Goal: Transaction & Acquisition: Purchase product/service

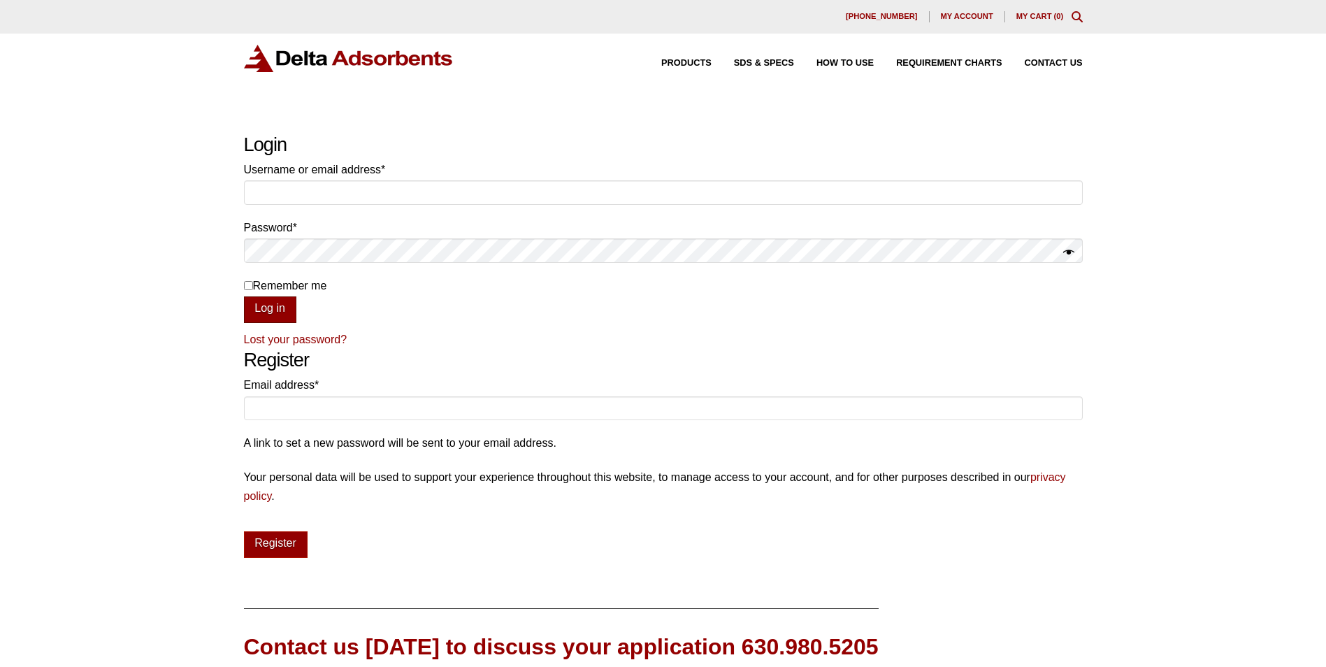
type input "mbullock"
click at [277, 312] on button "Log in" at bounding box center [270, 309] width 52 height 27
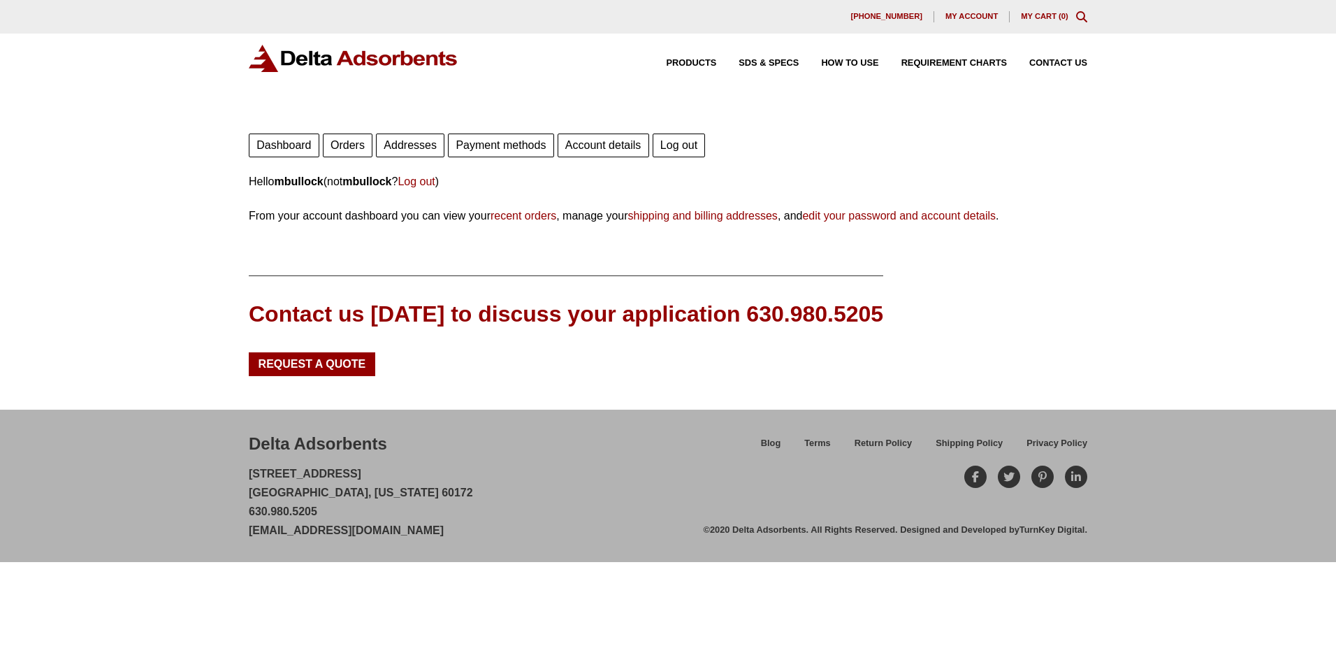
click at [344, 148] on link "Orders" at bounding box center [348, 145] width 50 height 24
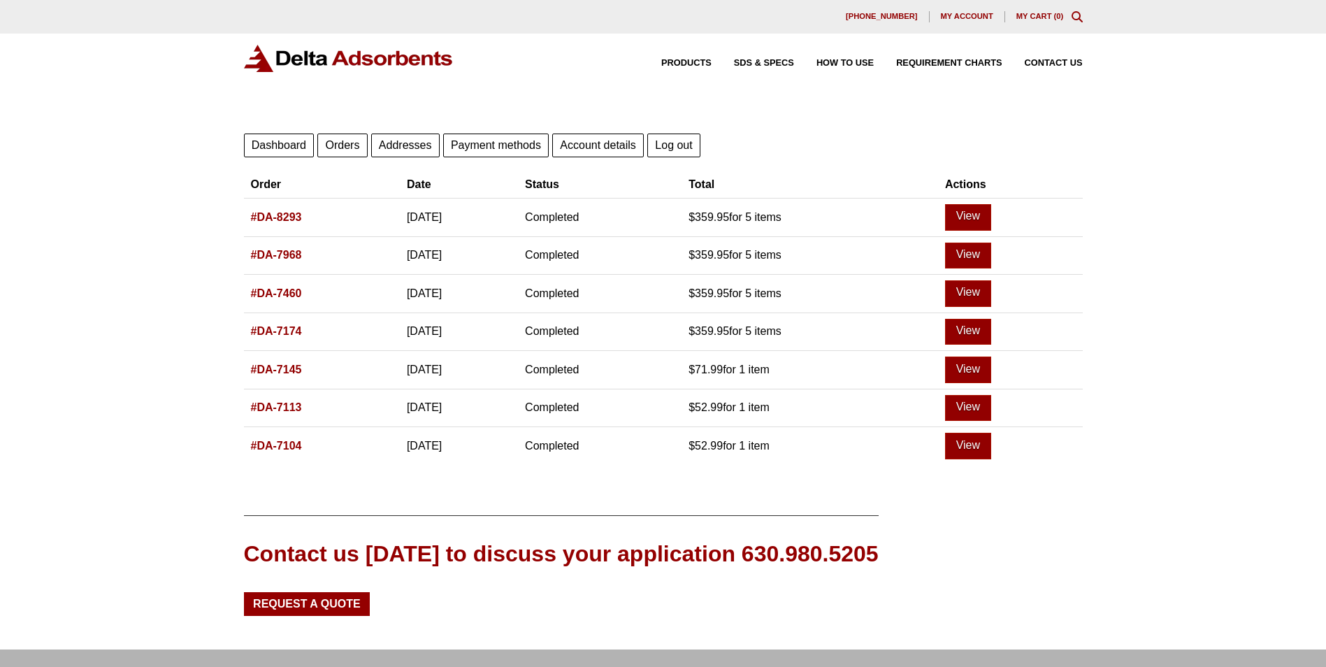
click at [287, 369] on link "#DA-7145" at bounding box center [276, 369] width 51 height 12
click at [275, 285] on th "#DA-7460" at bounding box center [322, 294] width 156 height 38
click at [266, 294] on link "#DA-7460" at bounding box center [276, 293] width 51 height 12
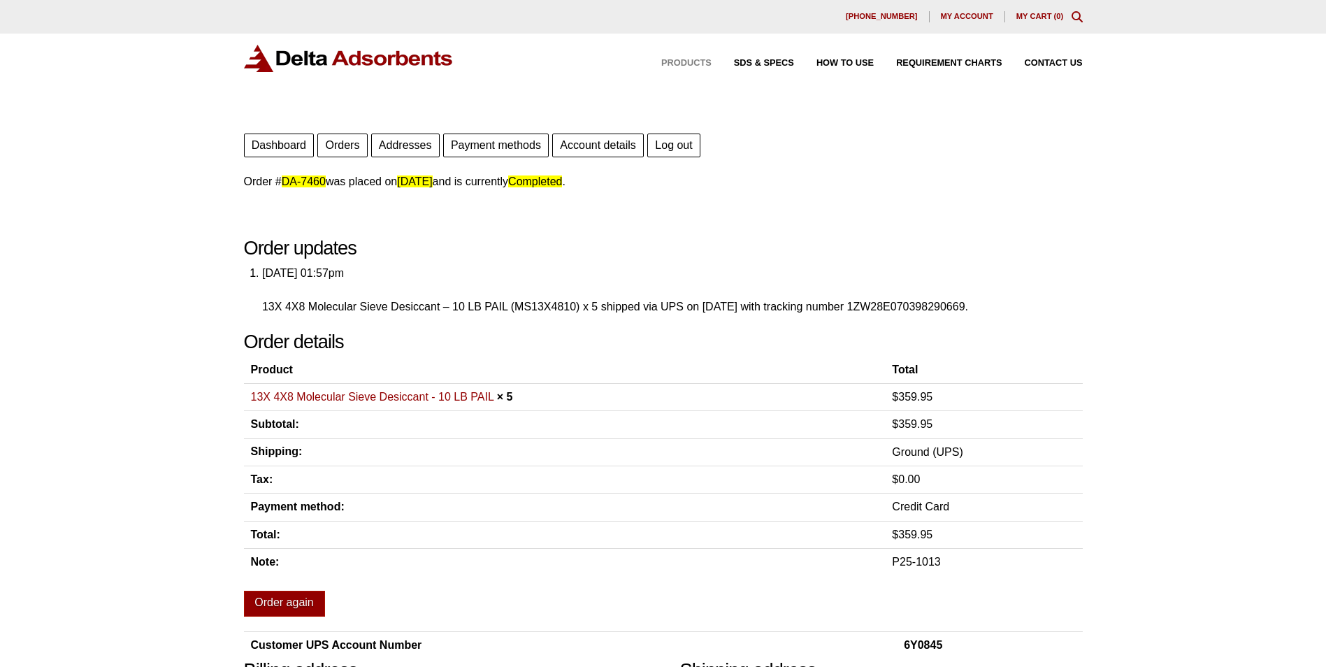
click at [698, 61] on span "Products" at bounding box center [686, 63] width 50 height 9
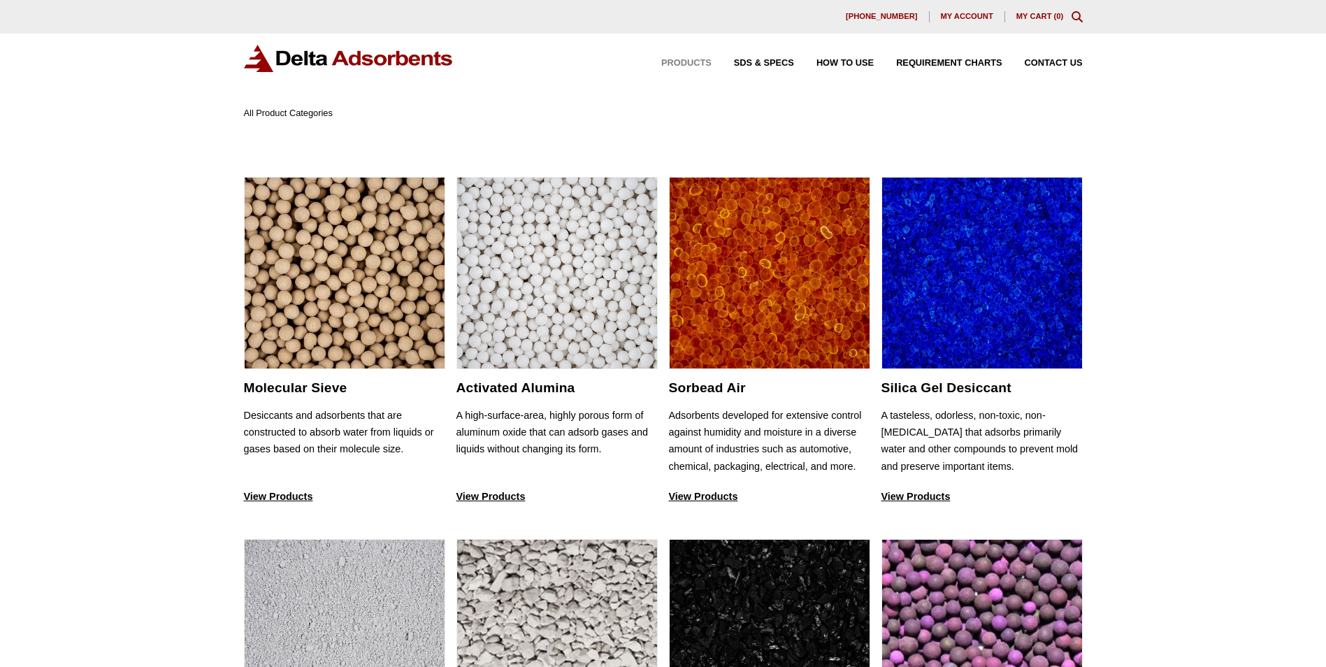
click at [1081, 15] on icon "Toggle Modal Content" at bounding box center [1076, 16] width 11 height 11
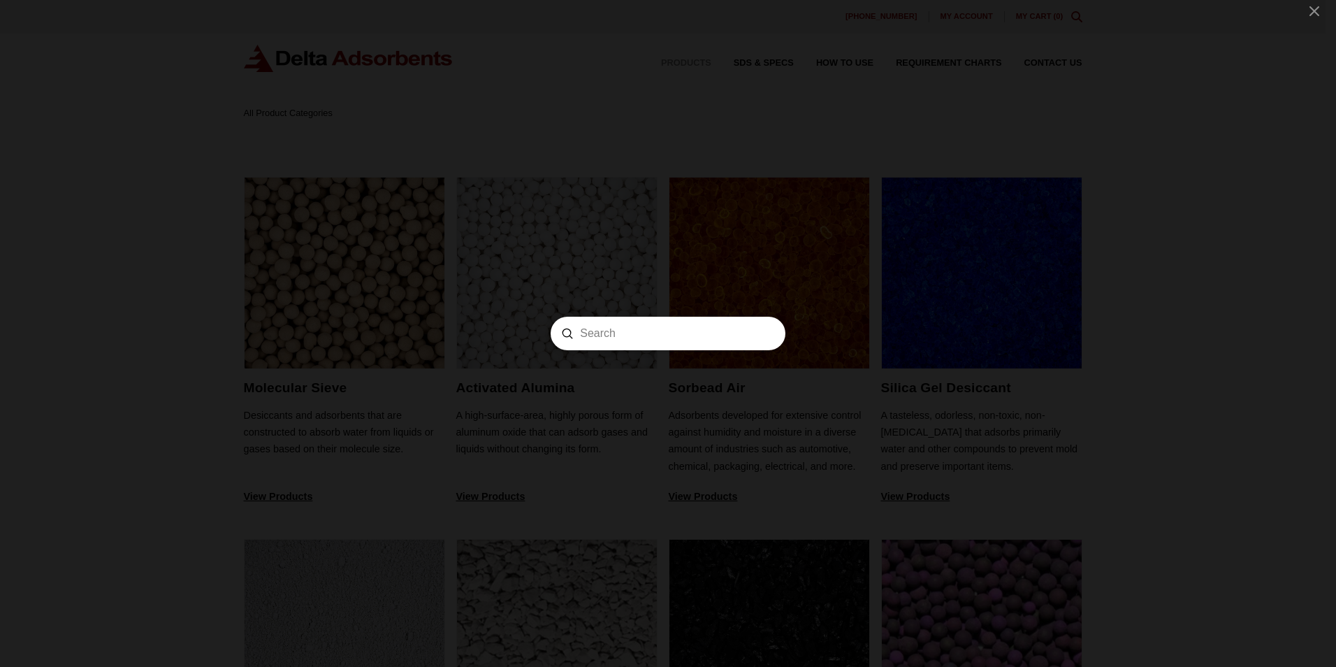
click at [597, 335] on input "Search" at bounding box center [668, 333] width 176 height 15
type input "MSBI4A8X1210"
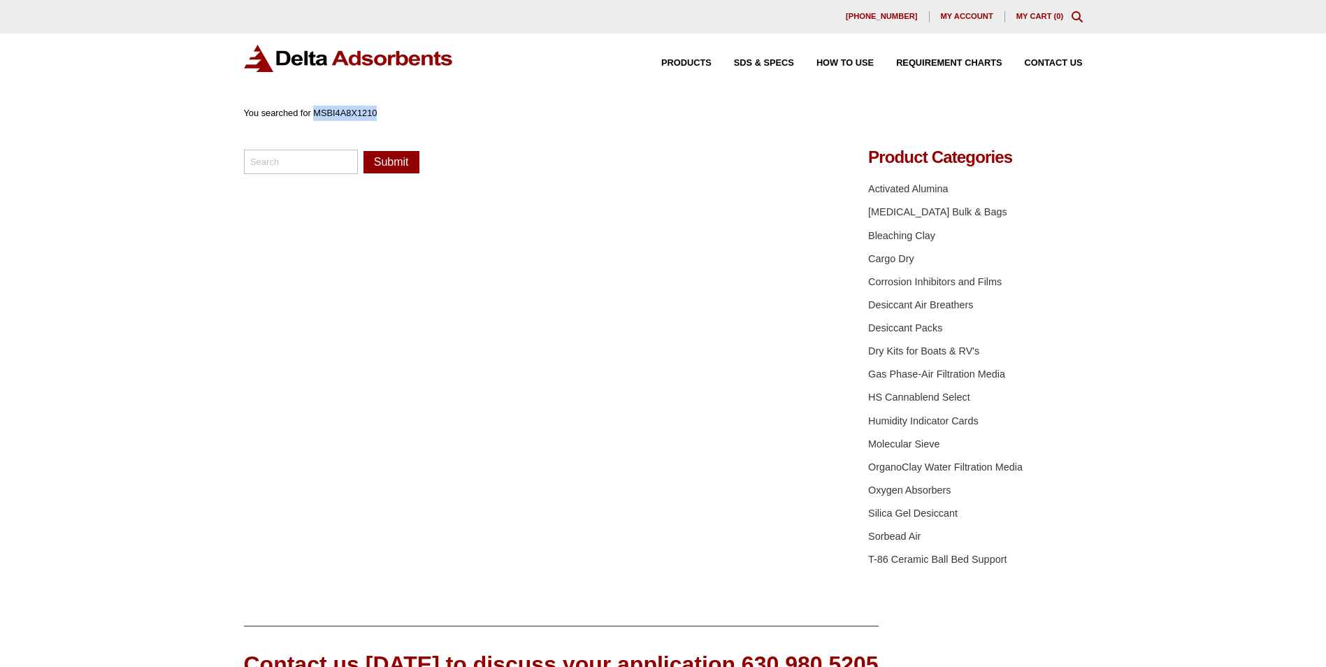
drag, startPoint x: 315, startPoint y: 110, endPoint x: 375, endPoint y: 115, distance: 60.4
click at [375, 115] on span "You searched for MSBI4A8X1210" at bounding box center [310, 113] width 133 height 10
copy span "MSBI4A8X1210"
click at [301, 159] on input "search" at bounding box center [301, 162] width 115 height 24
paste input "MSBI4A8X1210"
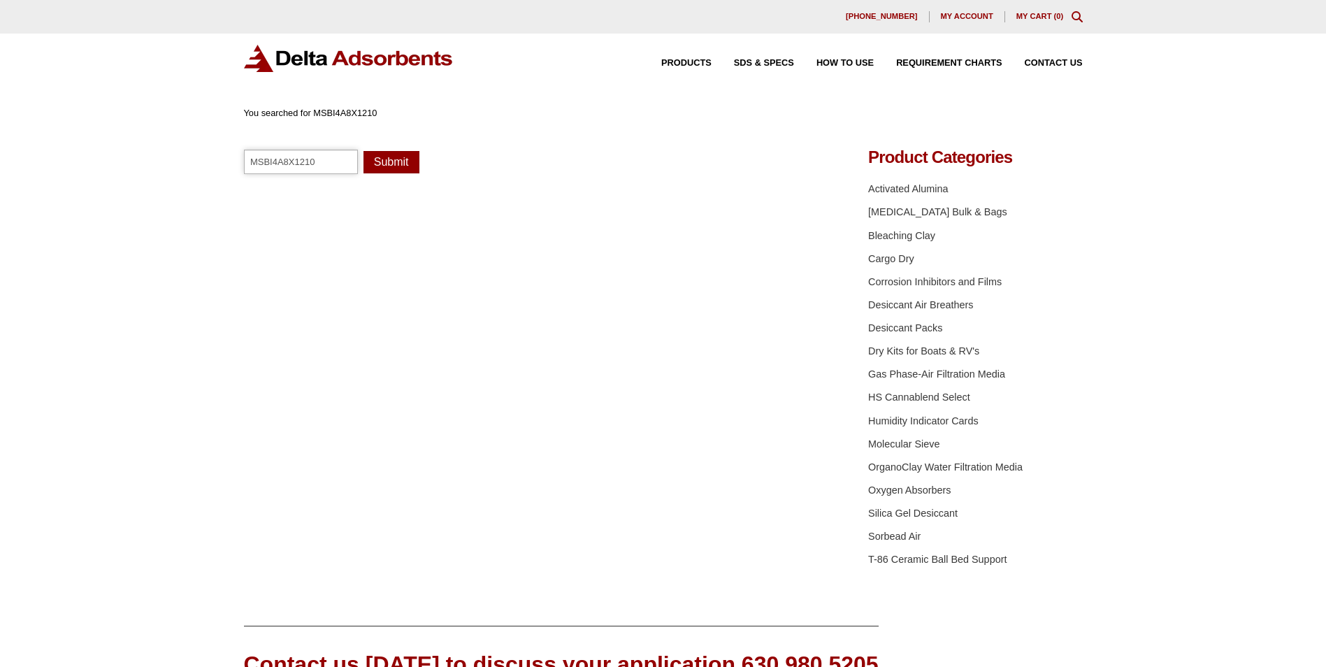
click at [296, 161] on input "MSBI4A8X1210" at bounding box center [301, 162] width 115 height 24
type input "MSBI4A81210"
click at [363, 151] on button "Submit" at bounding box center [391, 162] width 56 height 22
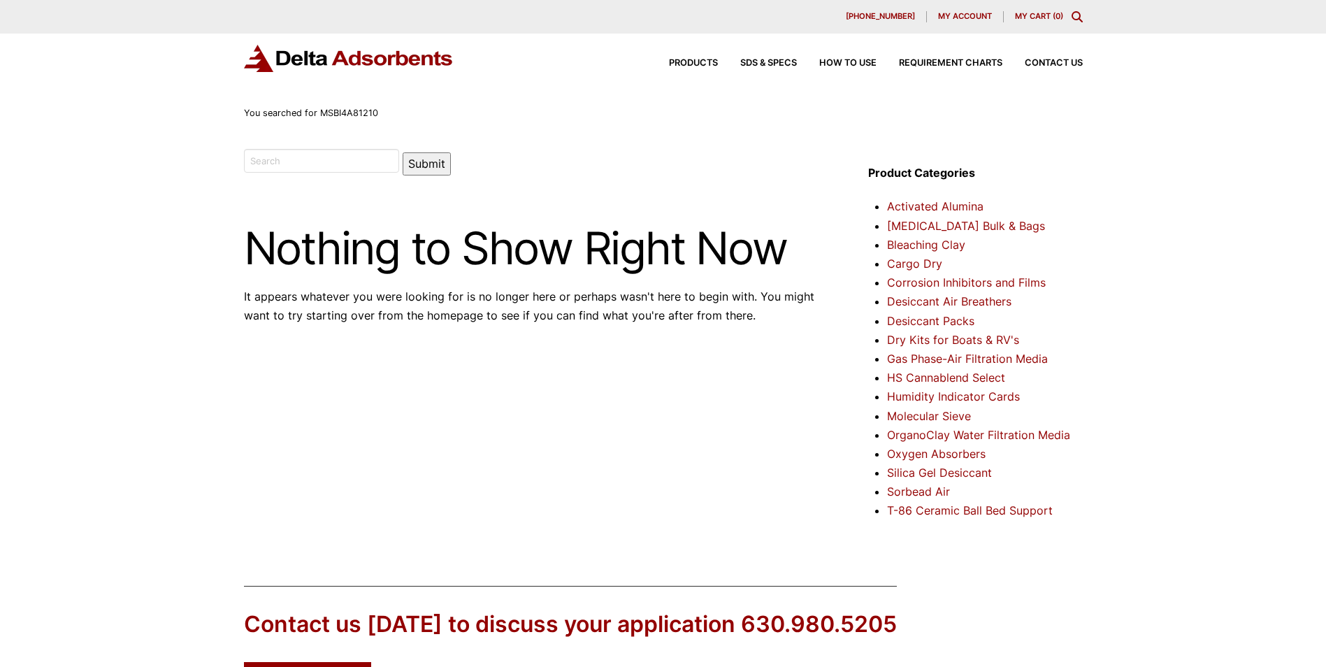
click at [973, 17] on span "My account" at bounding box center [965, 17] width 54 height 8
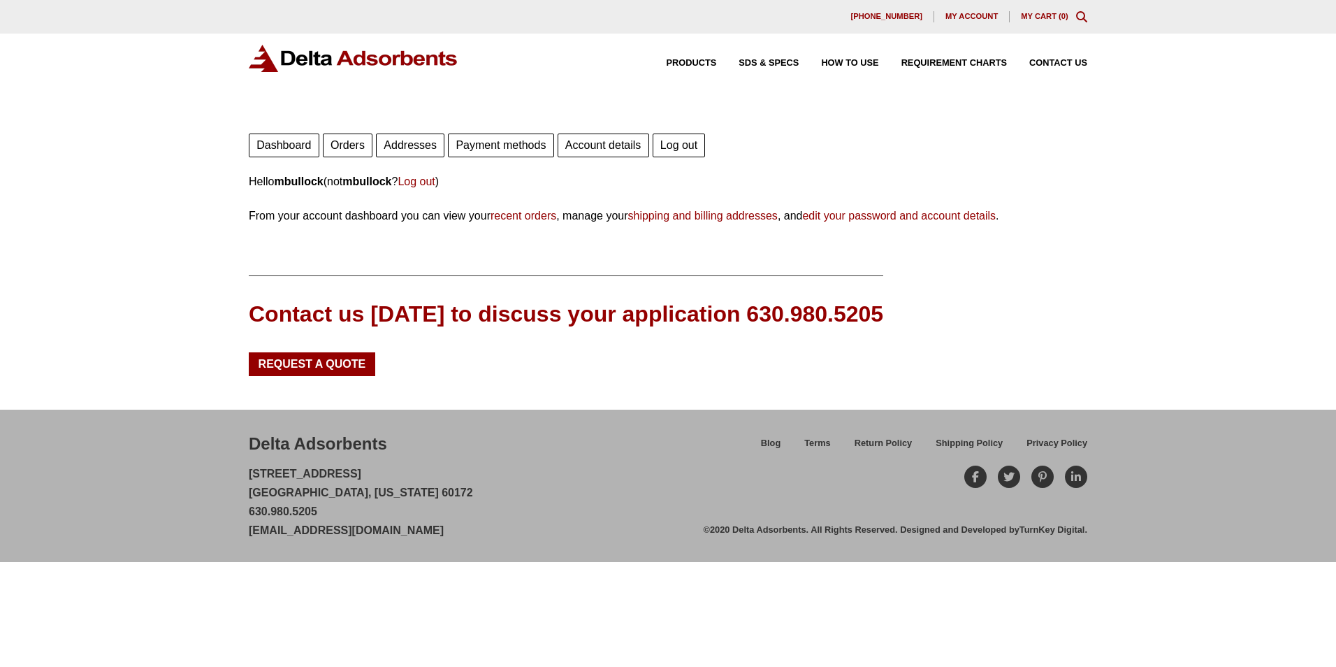
click at [349, 142] on link "Orders" at bounding box center [348, 145] width 50 height 24
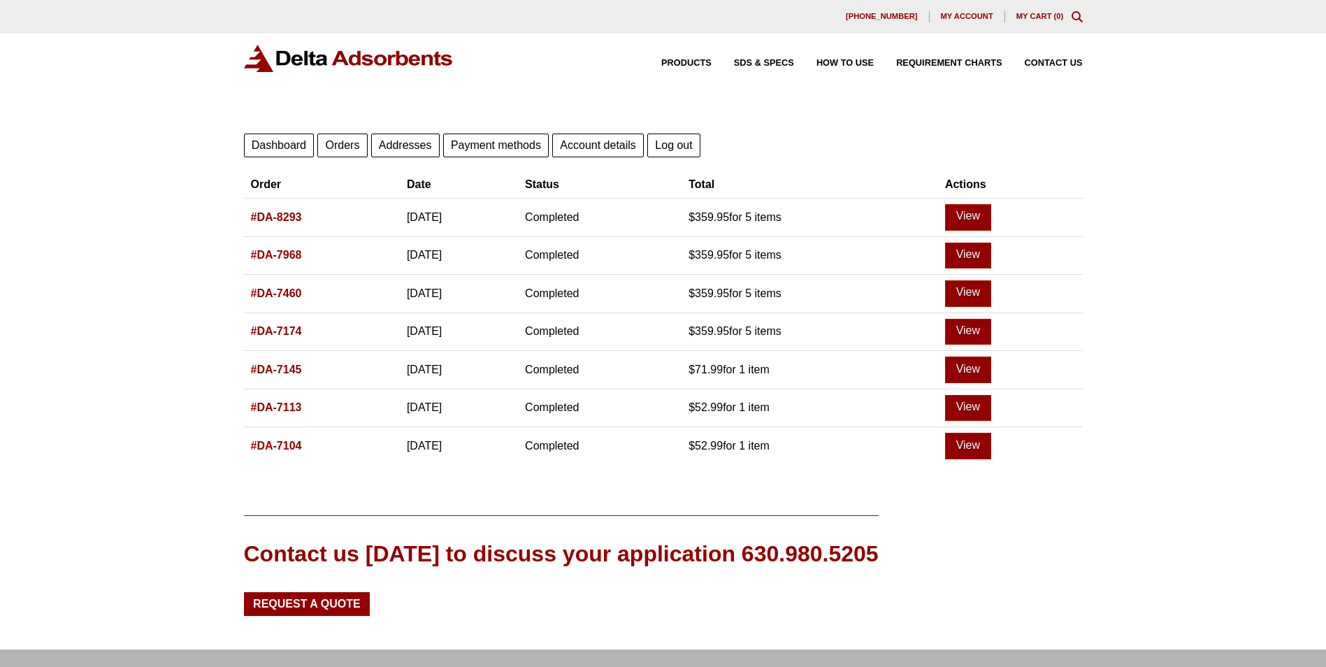
click at [1078, 15] on icon "Toggle Modal Content" at bounding box center [1076, 16] width 11 height 11
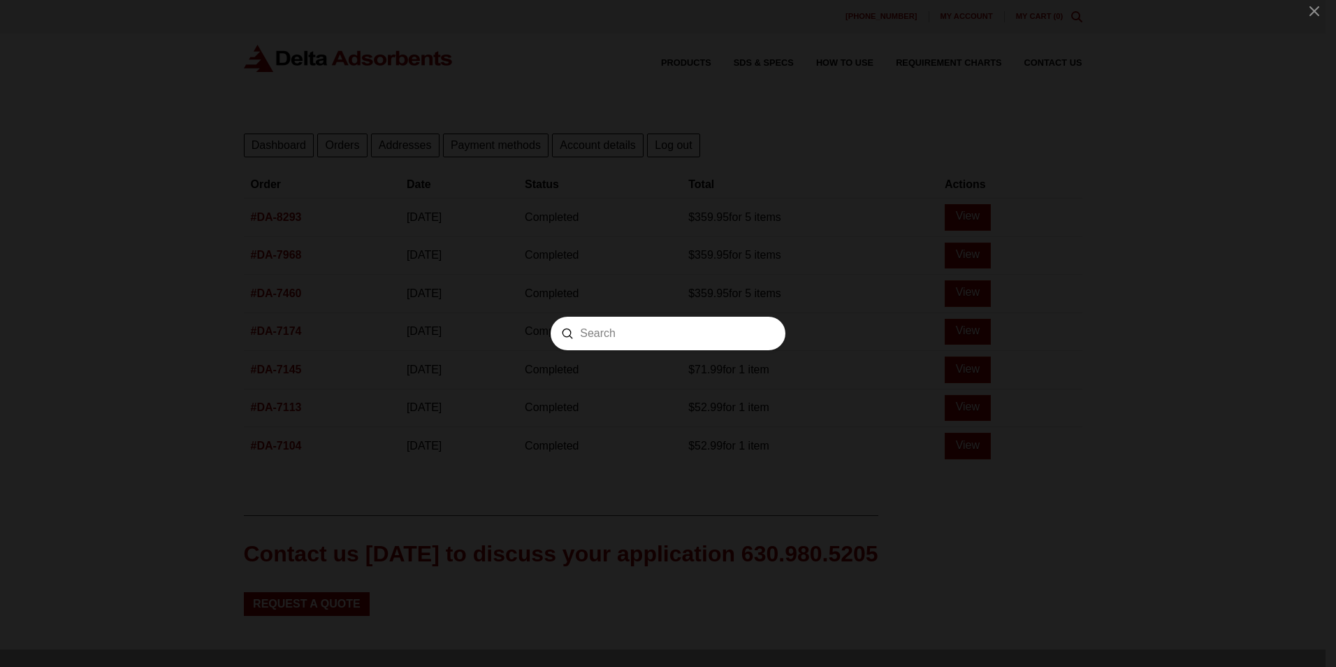
click at [630, 336] on input "Search" at bounding box center [668, 333] width 176 height 15
type input "8X12 Blue Molecular Sieve"
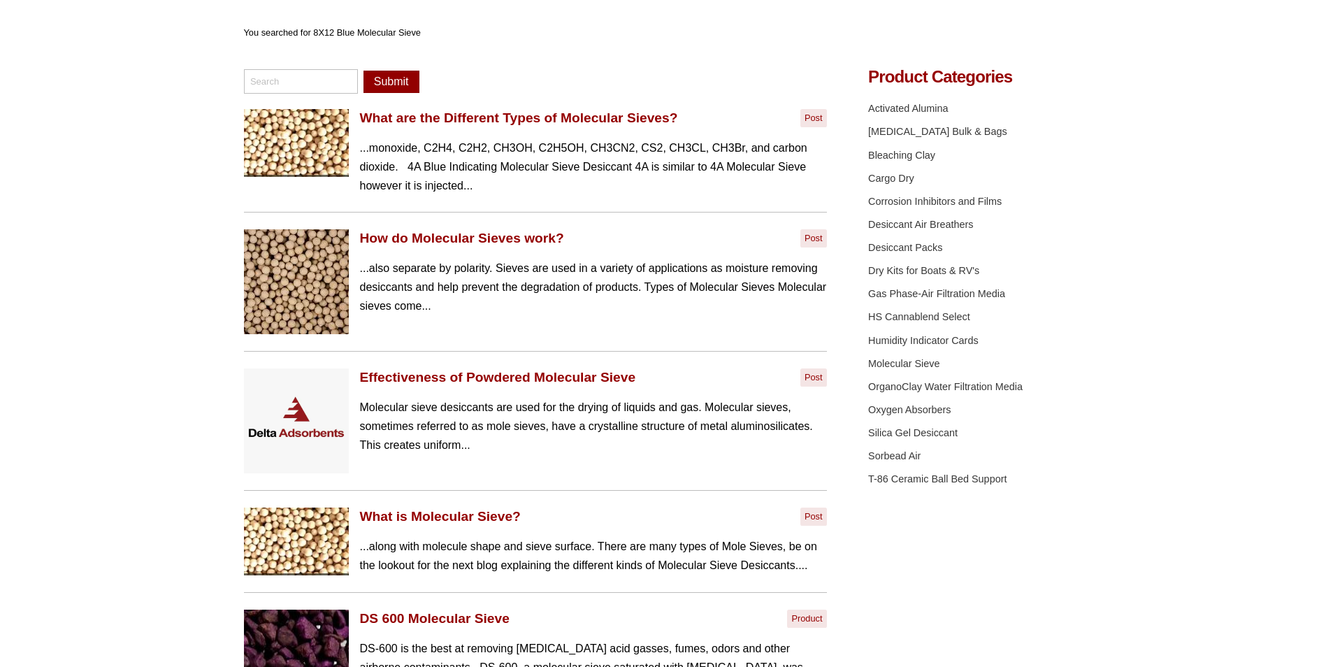
scroll to position [39, 0]
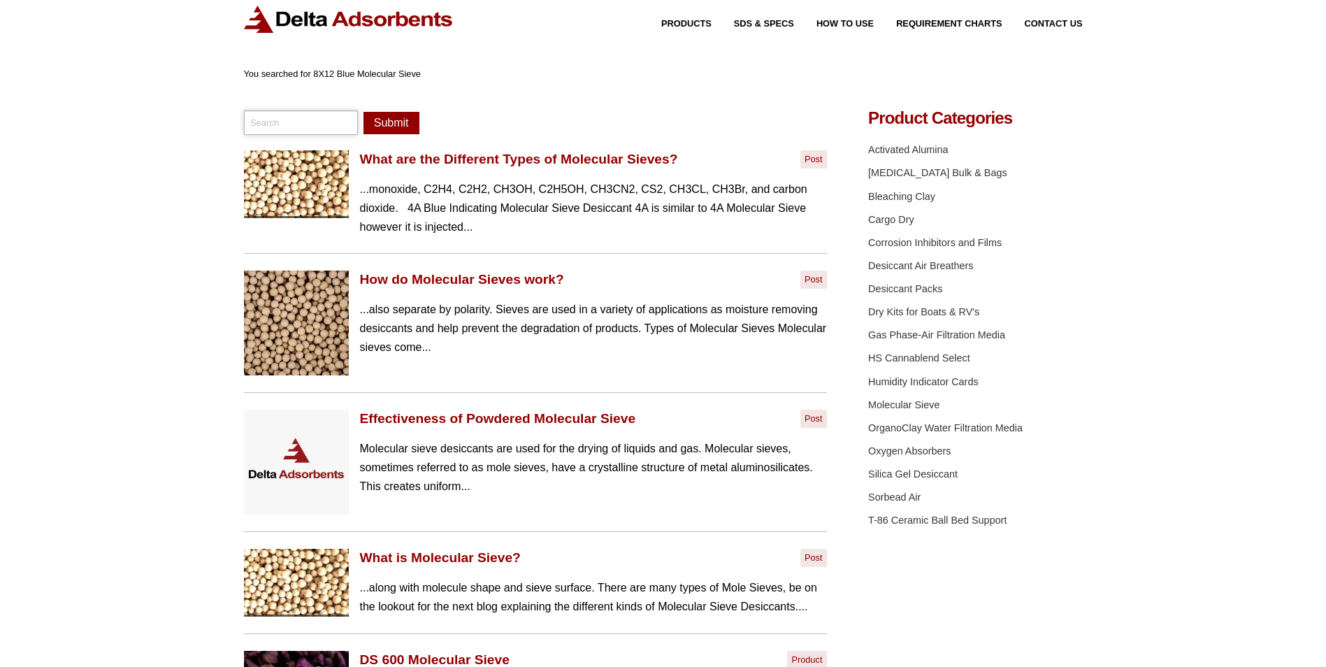
click at [265, 124] on input "search" at bounding box center [301, 122] width 115 height 24
type input "4A 8X12 Blue Indicating Molecular Sieve De"
click at [624, 160] on link "What are the Different Types of Molecular Sieves?" at bounding box center [519, 159] width 318 height 17
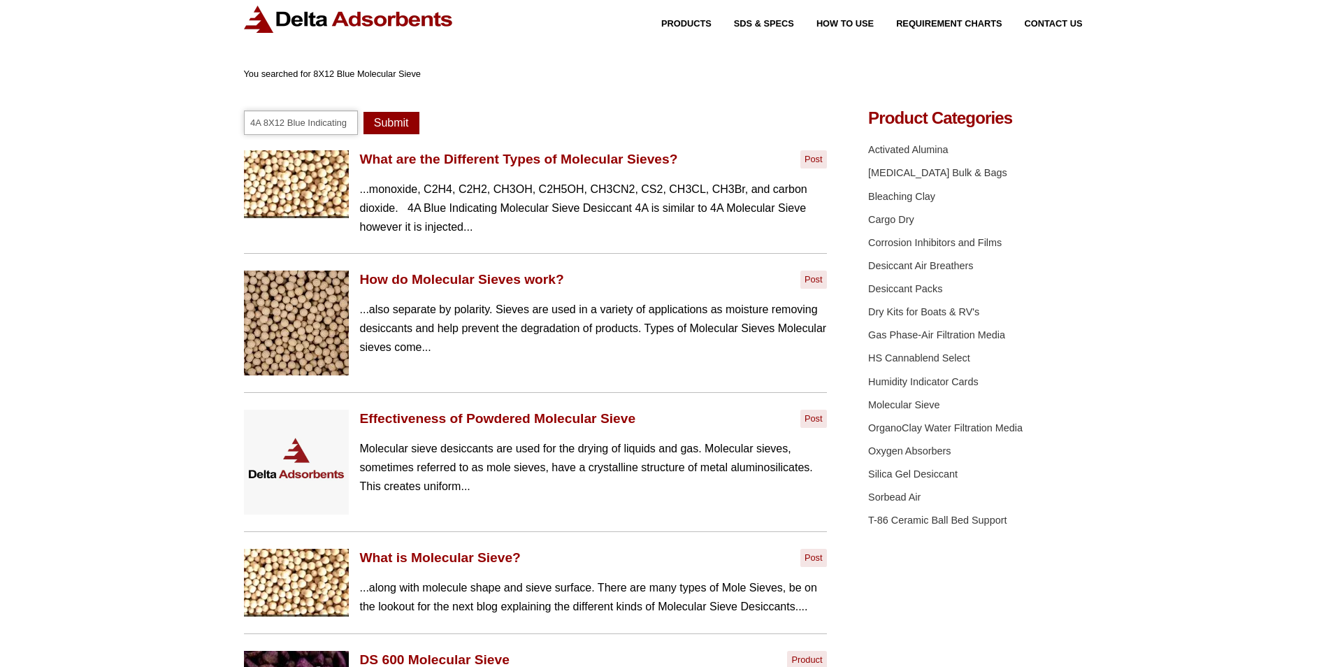
click at [354, 121] on input "4A 8X12 Blue Indicating Molecular Sieve De" at bounding box center [301, 122] width 115 height 24
click at [352, 122] on input "4A 8X12 Blue Indicating Molecular Sieve De" at bounding box center [301, 122] width 115 height 24
click at [377, 122] on button "Submit" at bounding box center [391, 123] width 56 height 22
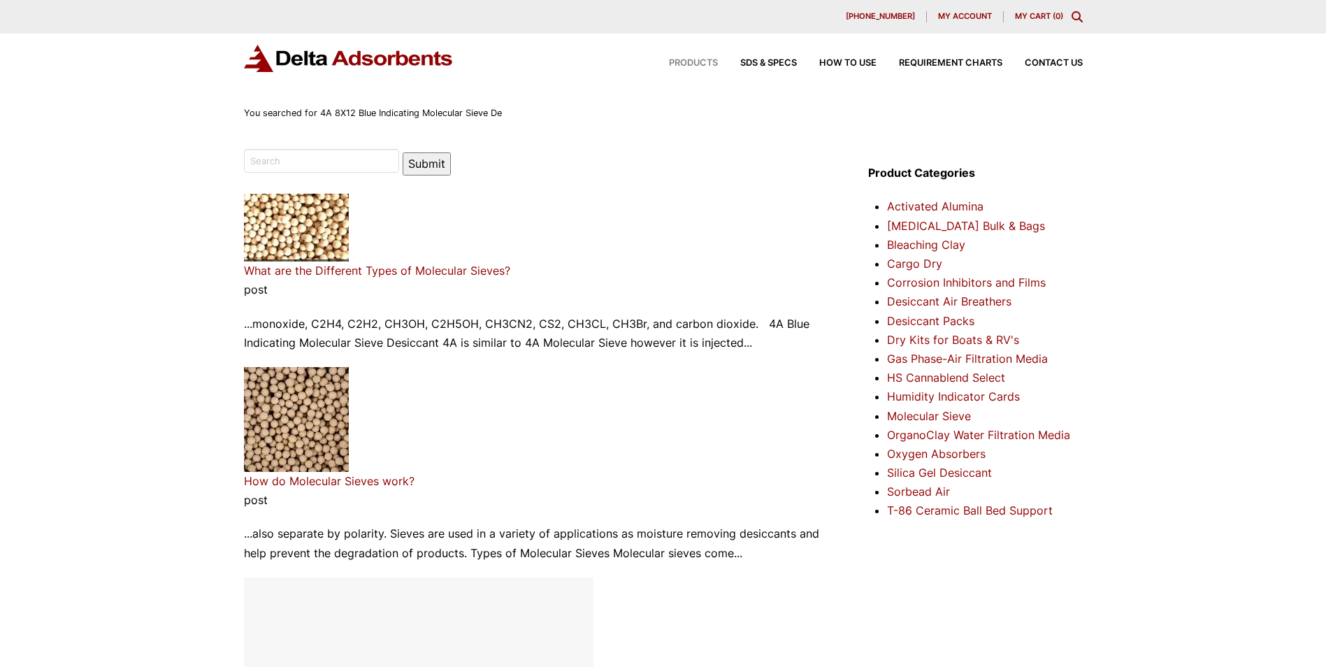
click at [707, 60] on span "Products" at bounding box center [693, 63] width 49 height 9
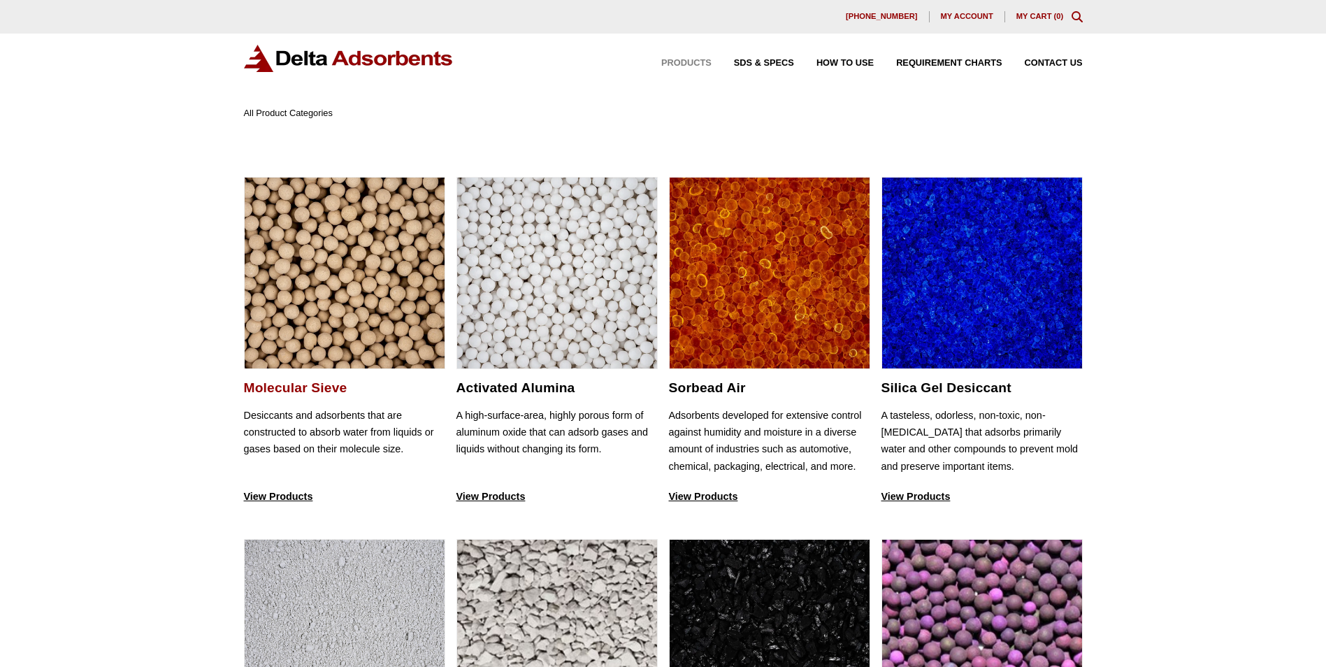
click at [304, 389] on h2 "Molecular Sieve" at bounding box center [344, 387] width 201 height 16
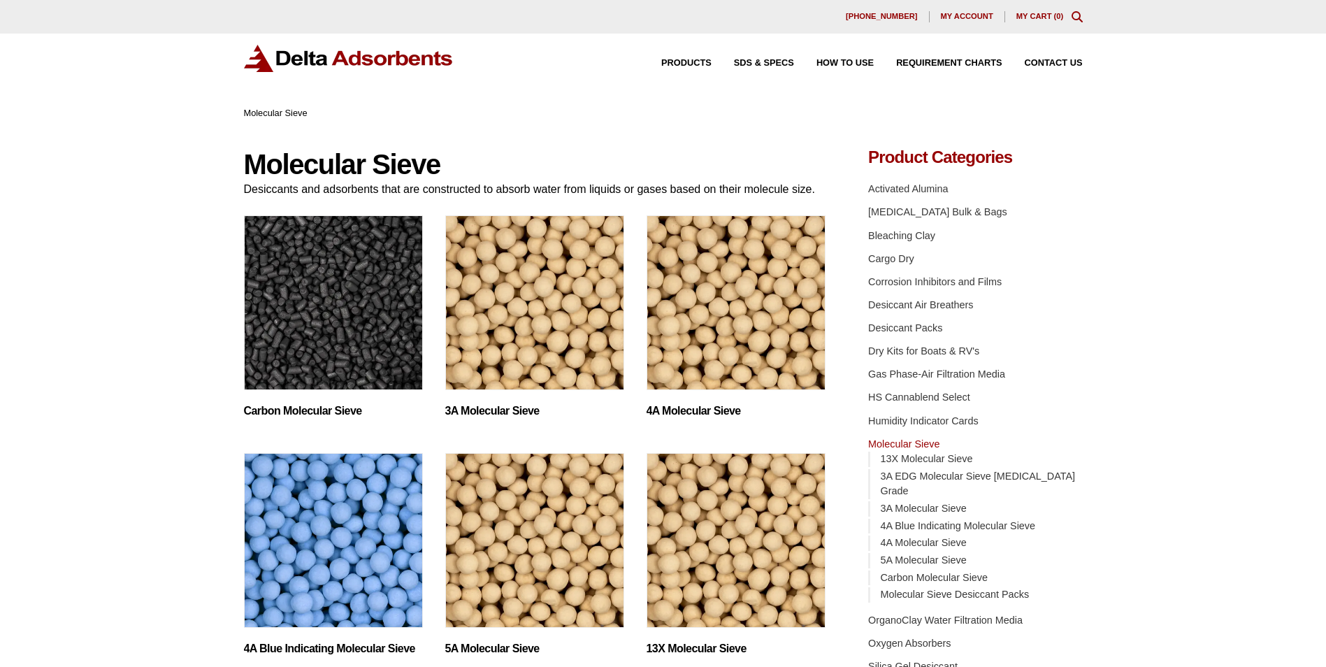
click at [365, 574] on img "Visit product category 4A Blue Indicating Molecular Sieve" at bounding box center [333, 540] width 179 height 175
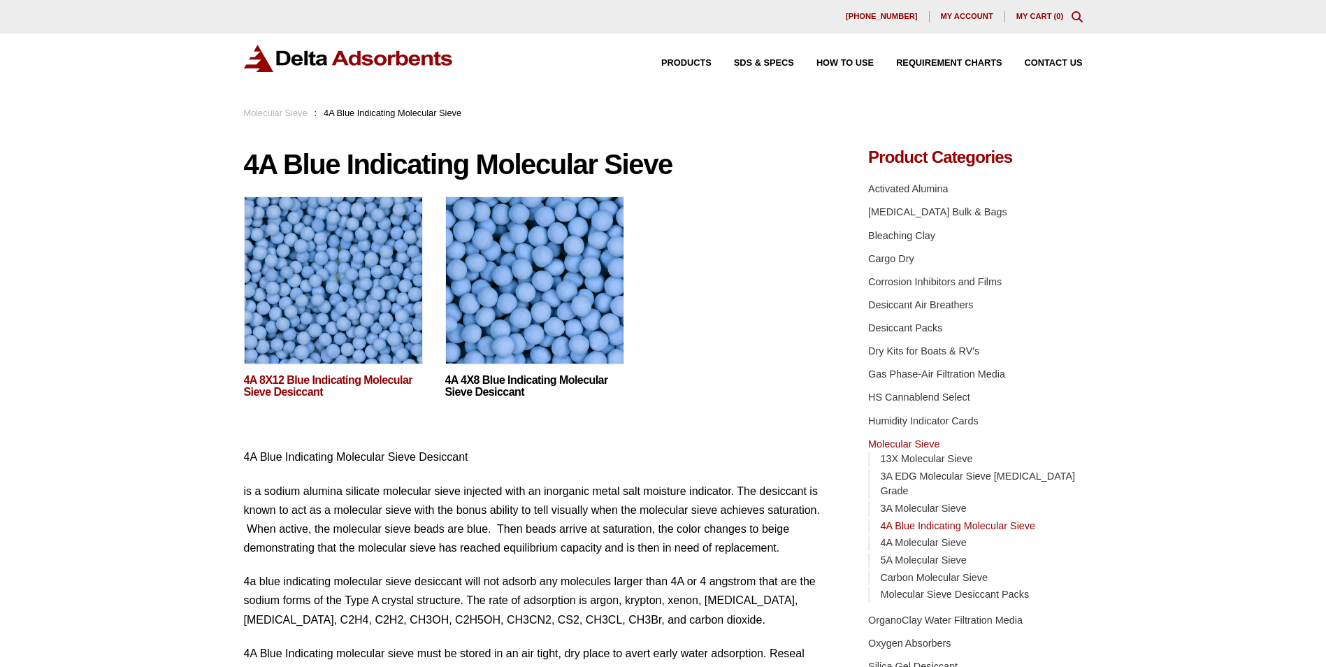
click at [312, 379] on link "4A 8X12 Blue Indicating Molecular Sieve Desiccant" at bounding box center [333, 387] width 179 height 24
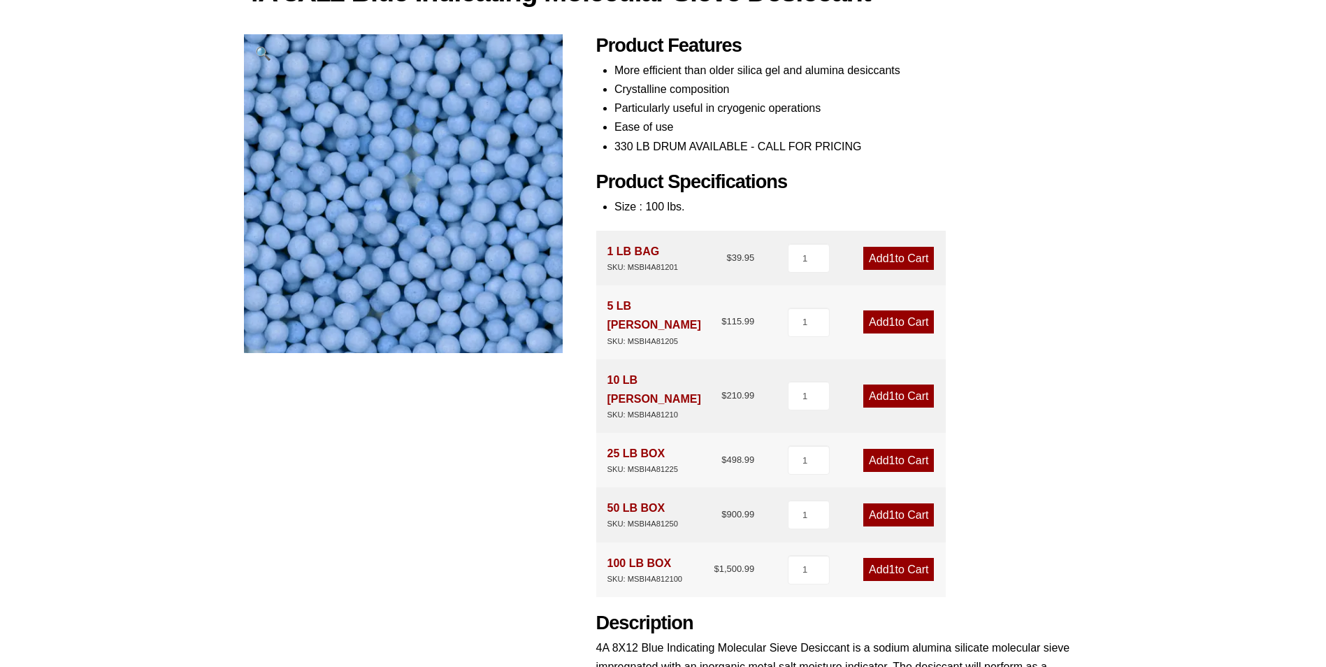
scroll to position [179, 0]
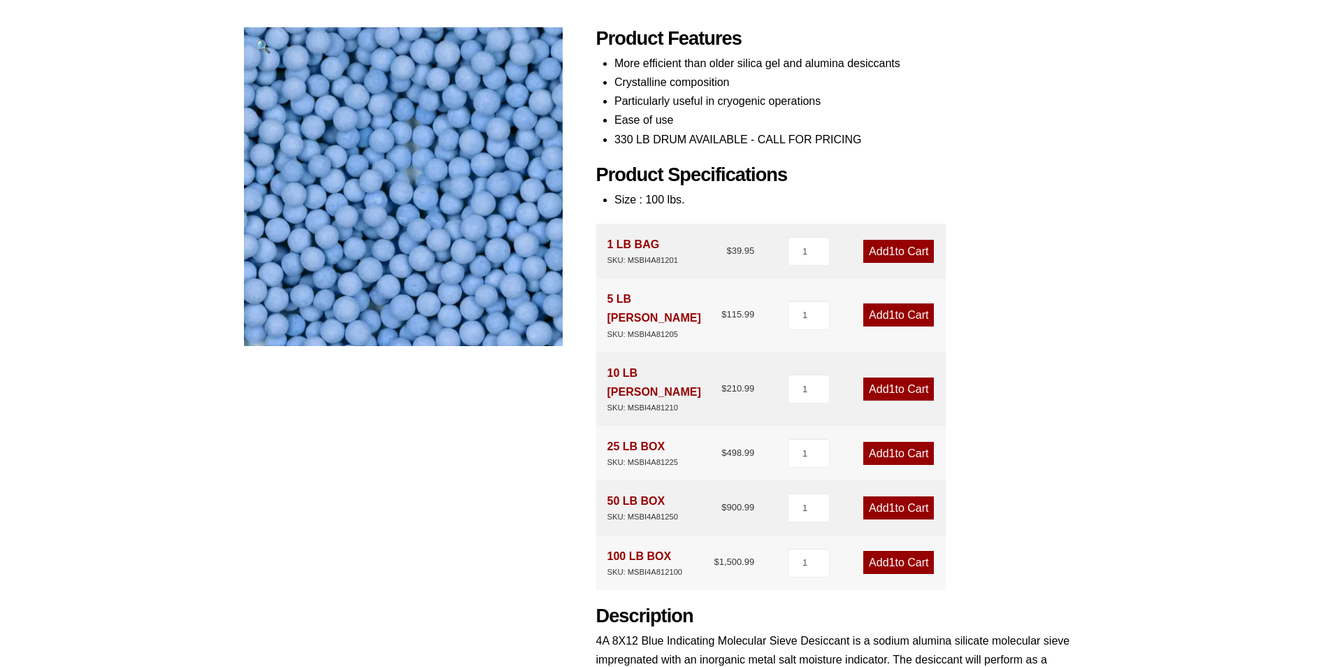
click at [912, 377] on link "Add 1 to Cart" at bounding box center [898, 388] width 71 height 23
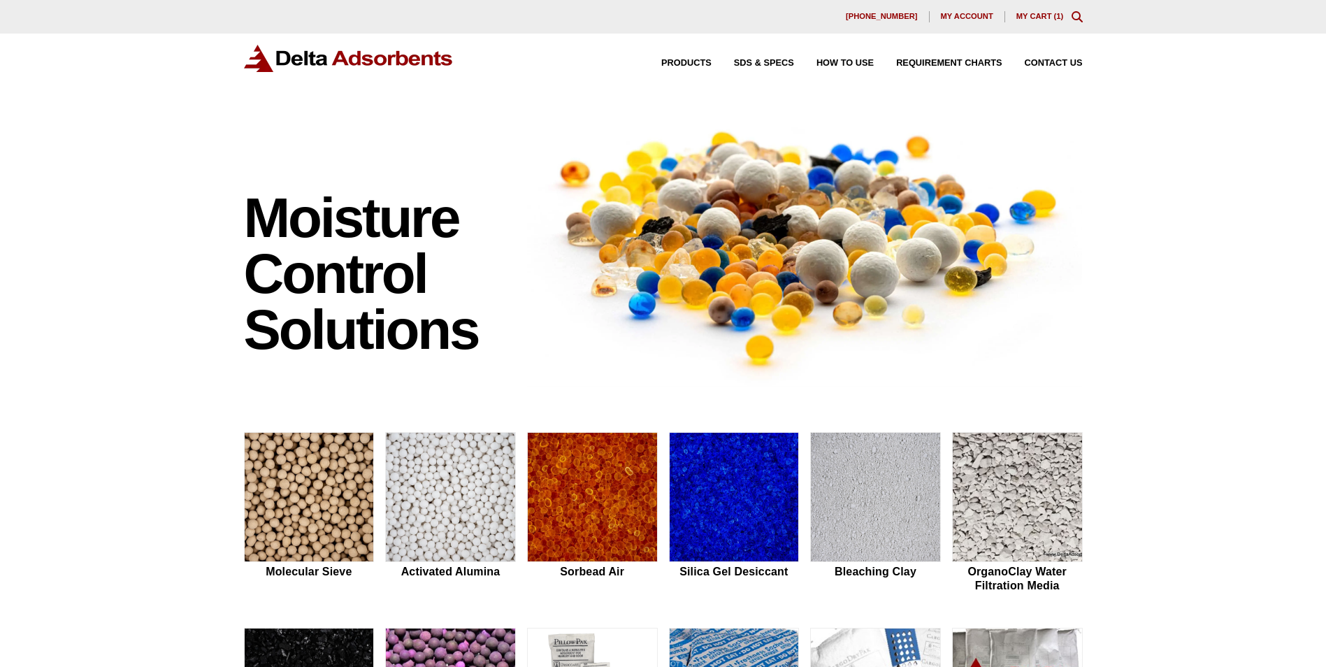
click at [1043, 15] on link "My Cart ( 1 )" at bounding box center [1040, 16] width 48 height 8
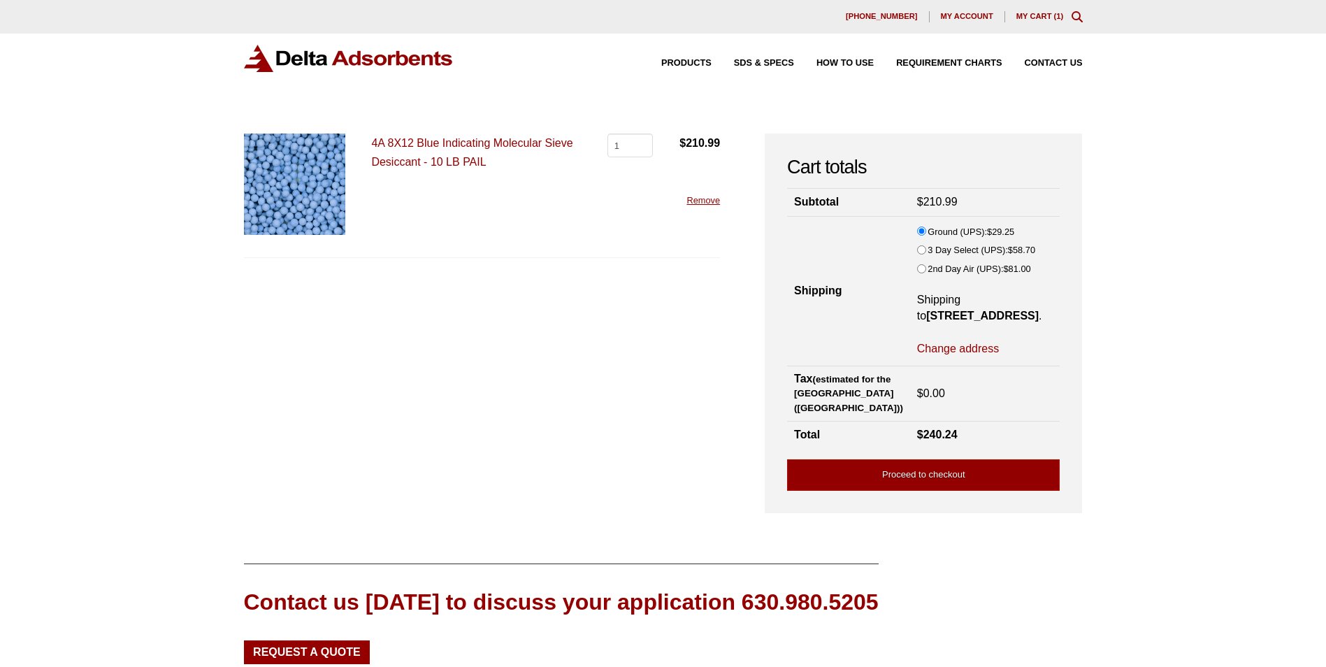
click at [917, 270] on input "2nd Day Air (UPS): $ 81.00" at bounding box center [921, 268] width 9 height 9
radio input "true"
click at [950, 484] on link "Proceed to checkout" at bounding box center [923, 474] width 273 height 31
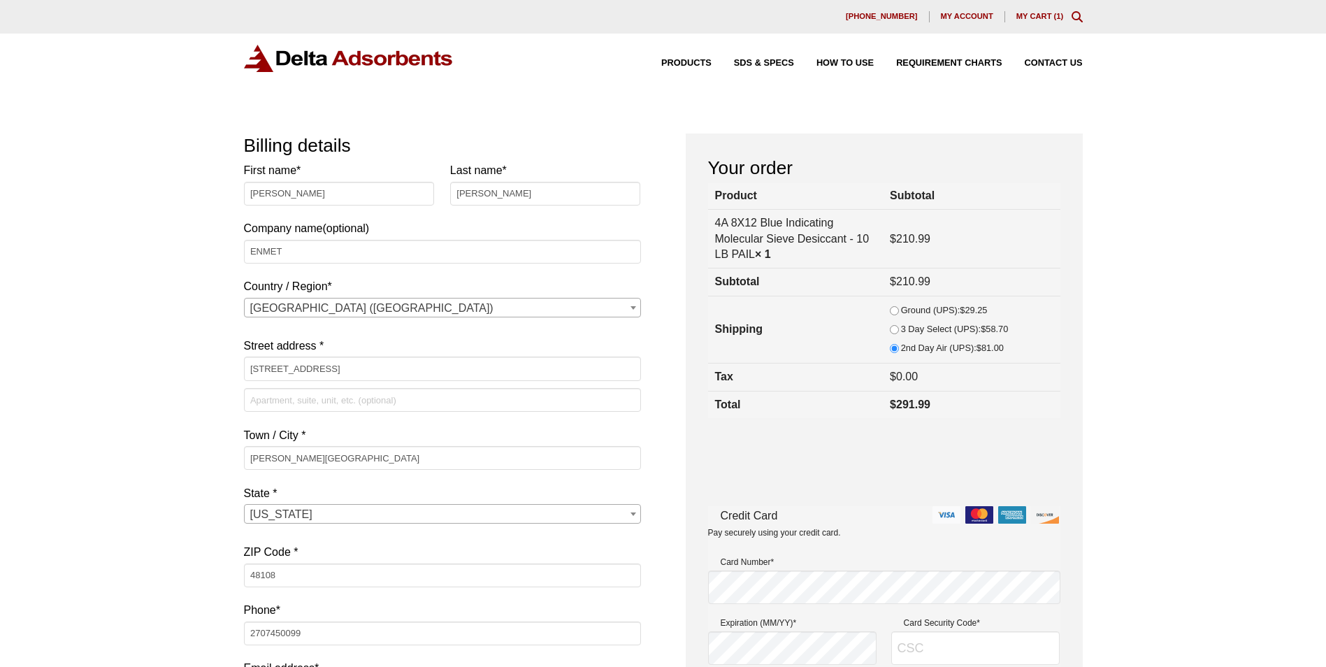
select select "MI"
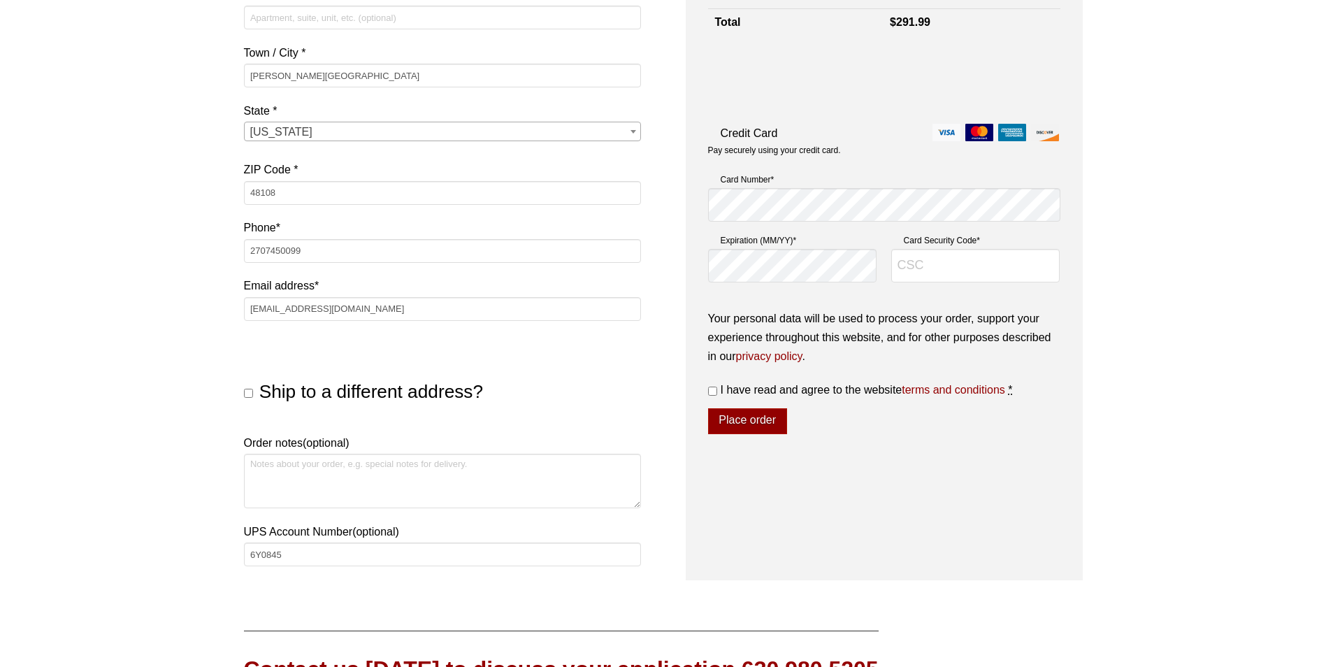
scroll to position [386, 0]
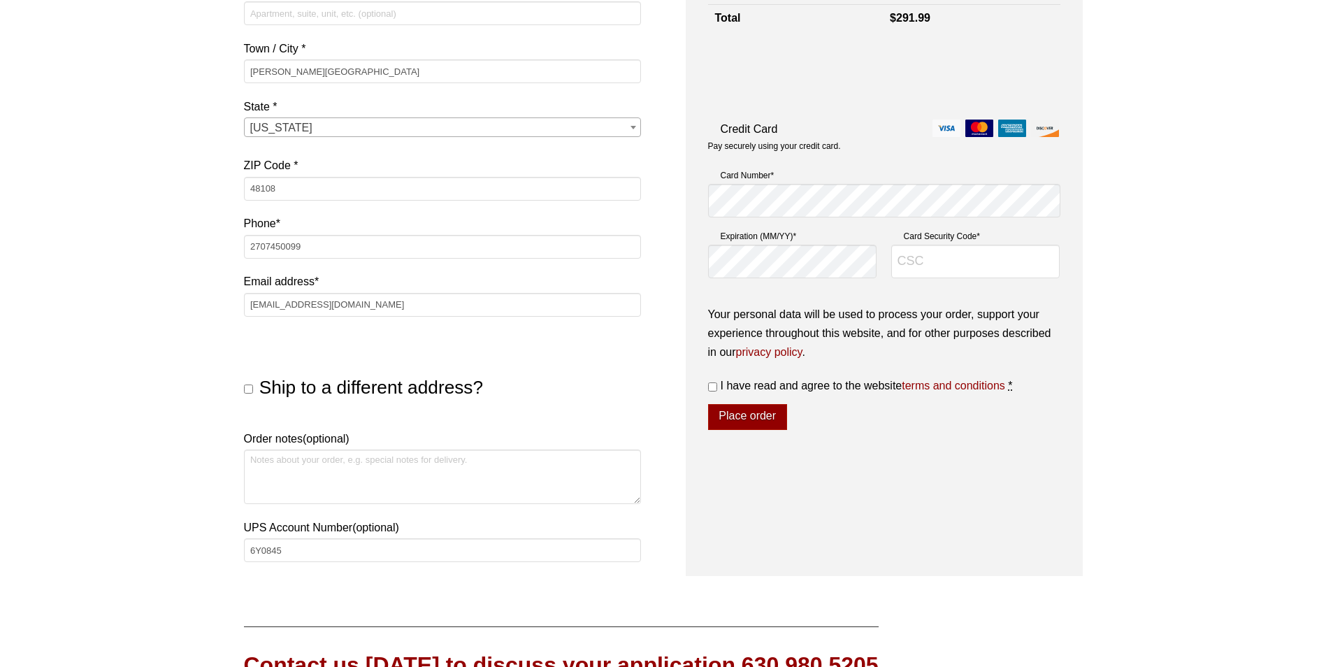
click at [249, 390] on input "Ship to a different address?" at bounding box center [248, 388] width 9 height 9
checkbox input "true"
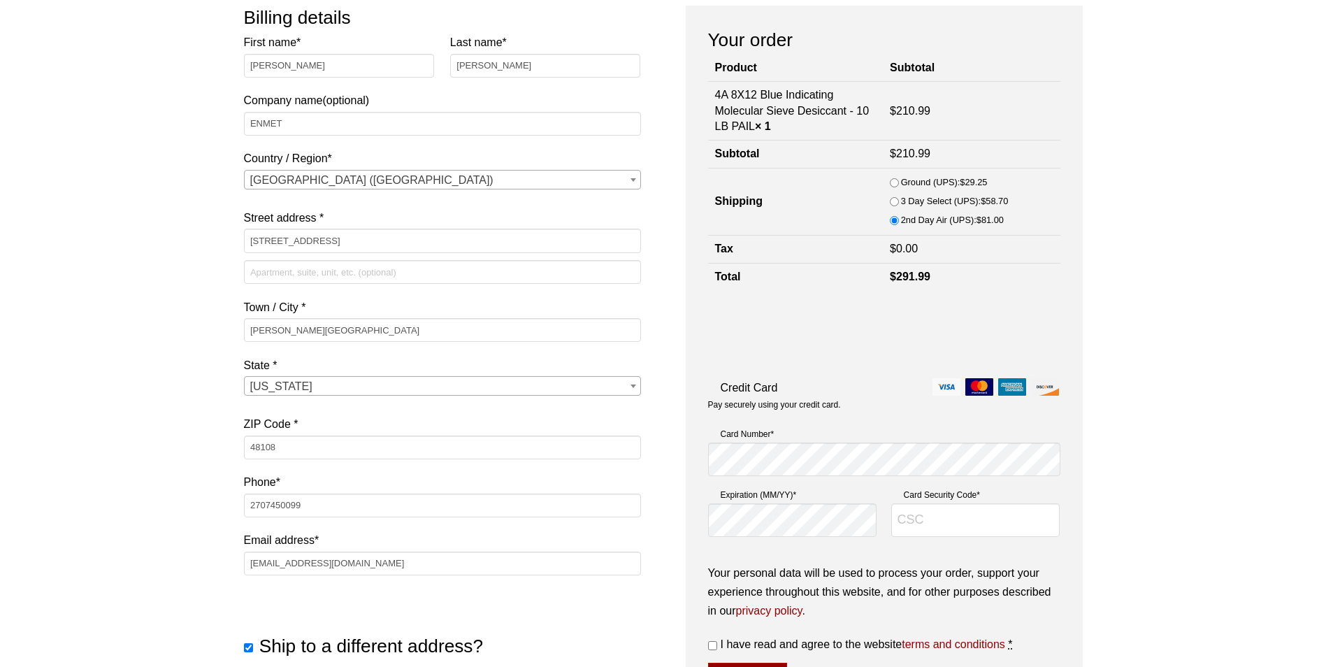
scroll to position [89, 0]
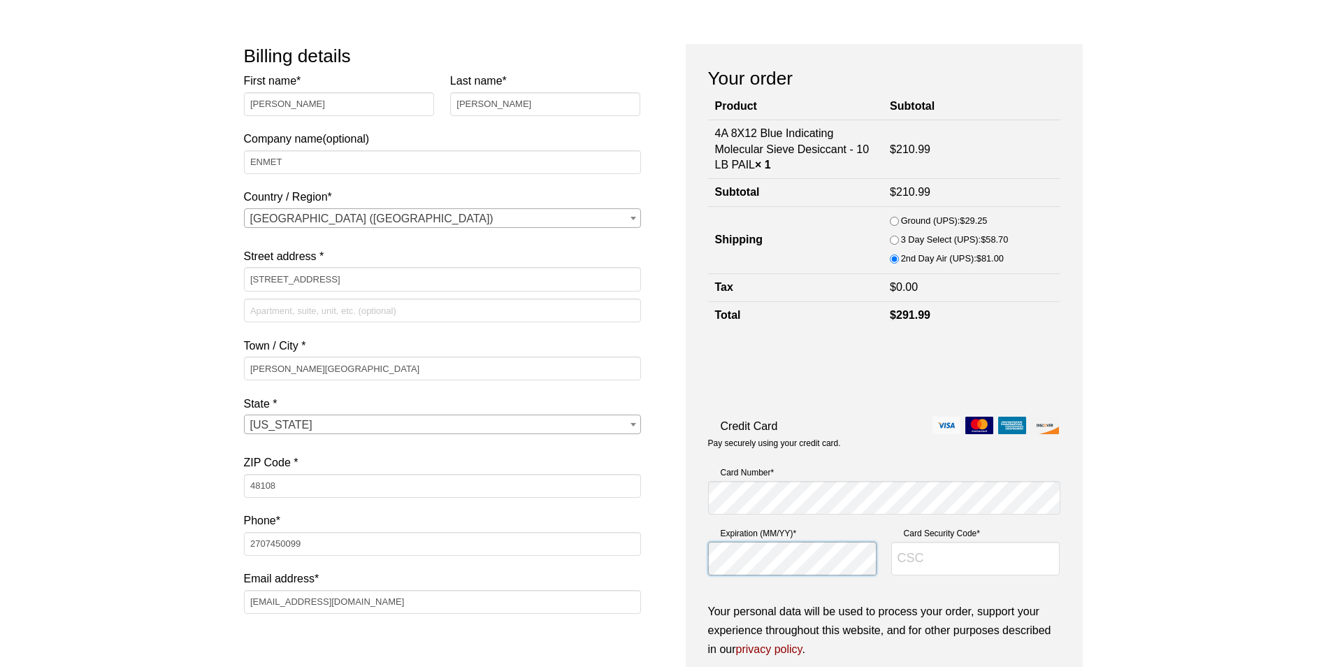
type input "6851"
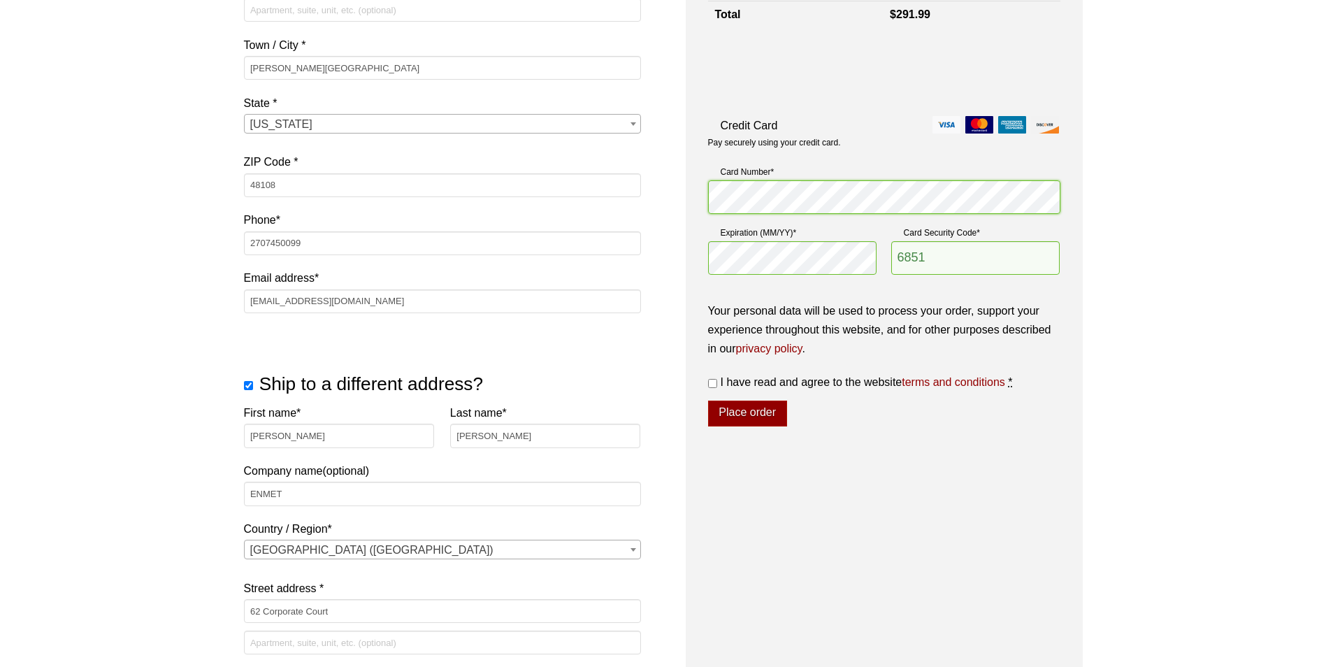
scroll to position [411, 0]
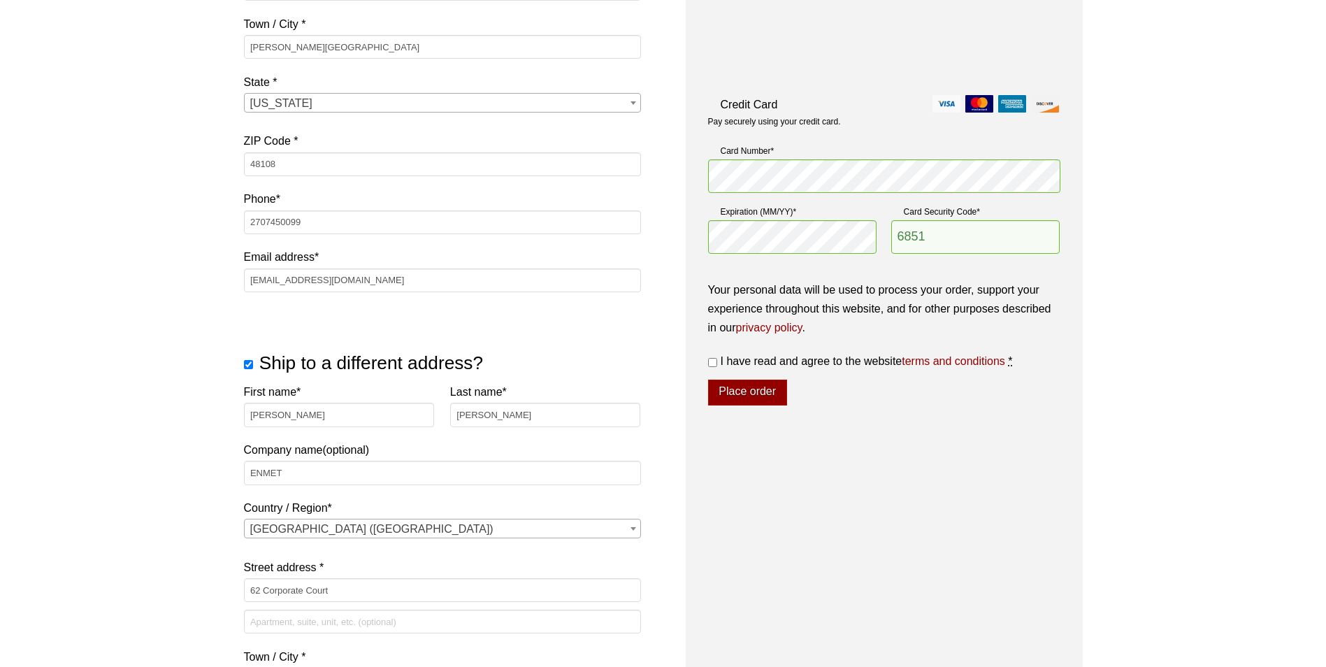
click at [716, 360] on input "I have read and agree to the website terms and conditions *" at bounding box center [712, 362] width 9 height 9
checkbox input "true"
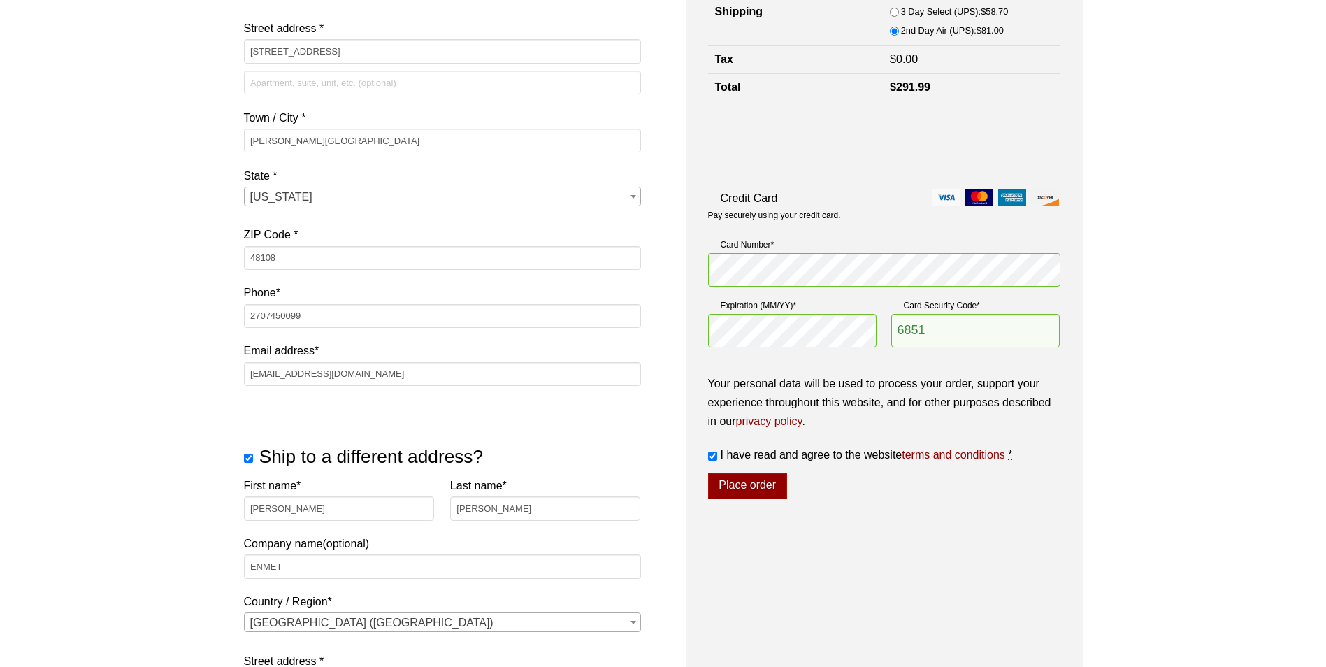
scroll to position [289, 0]
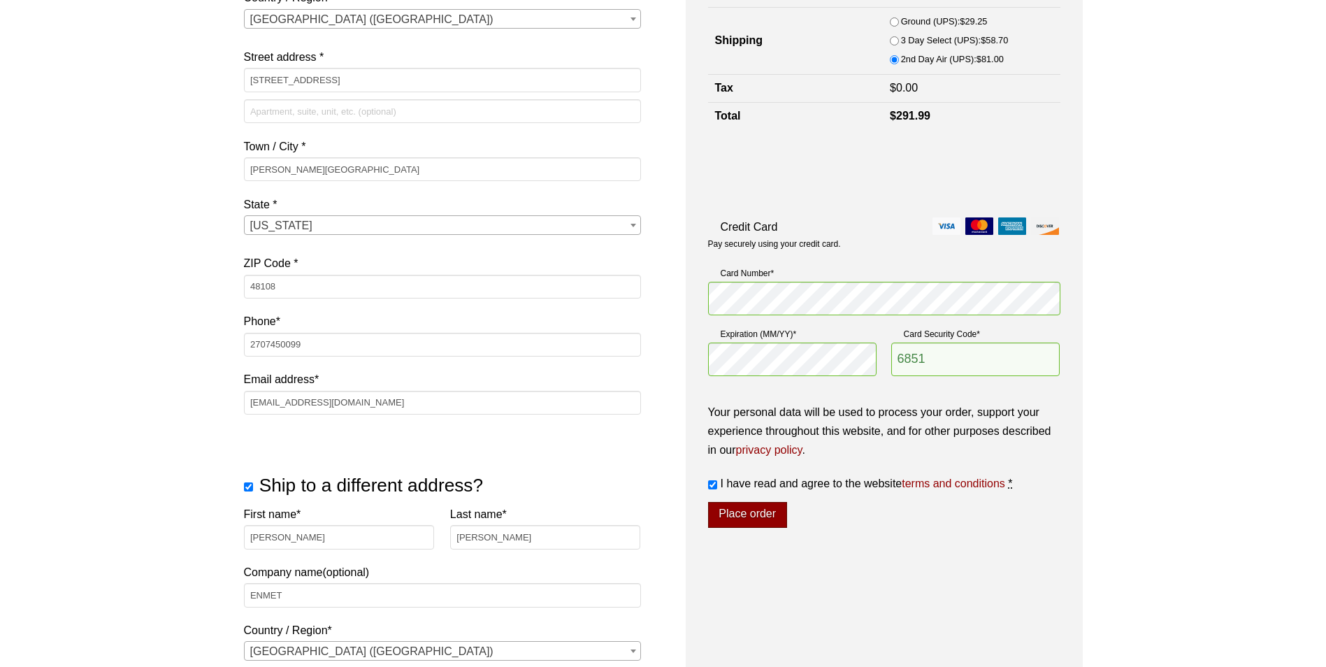
click at [775, 513] on button "Place order" at bounding box center [747, 515] width 79 height 27
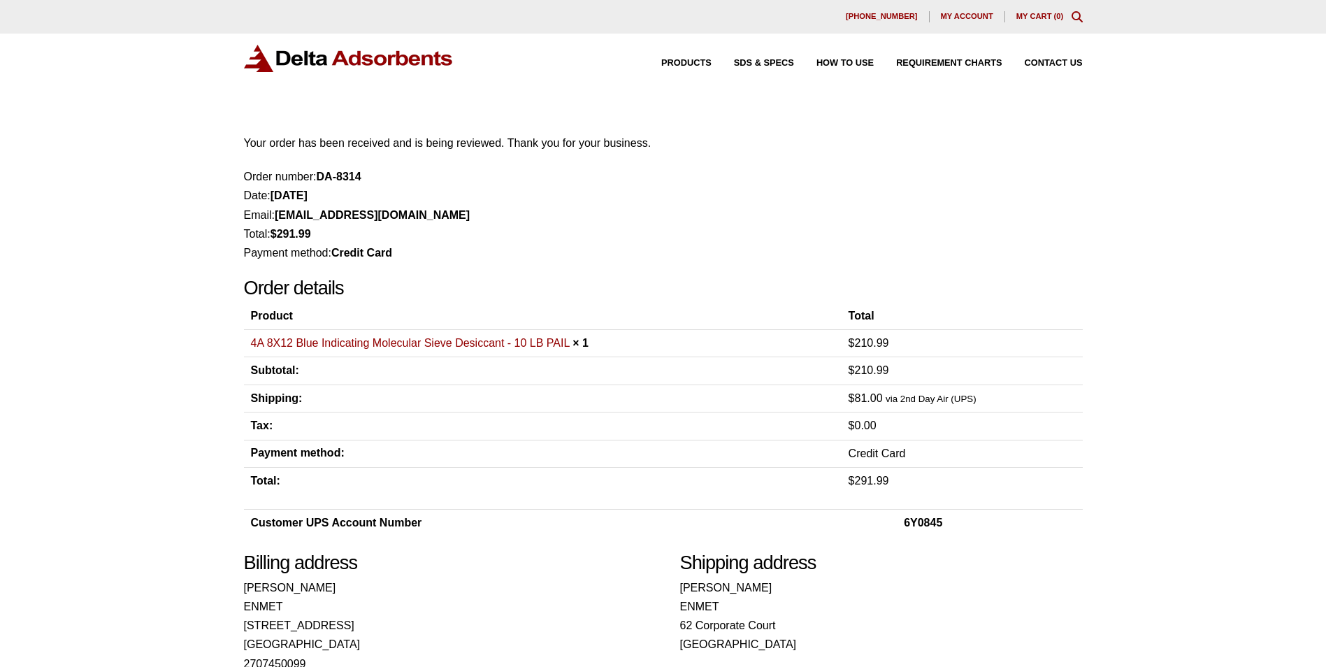
click at [251, 342] on link "4A 8X12 Blue Indicating Molecular Sieve Desiccant - 10 LB PAIL" at bounding box center [410, 343] width 319 height 12
